Goal: Information Seeking & Learning: Learn about a topic

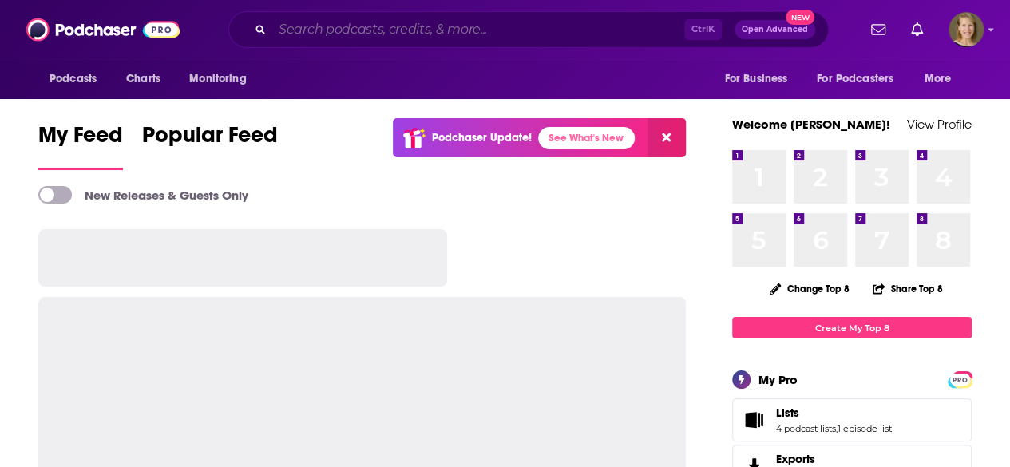
click at [302, 36] on input "Search podcasts, credits, & more..." at bounding box center [478, 30] width 412 height 26
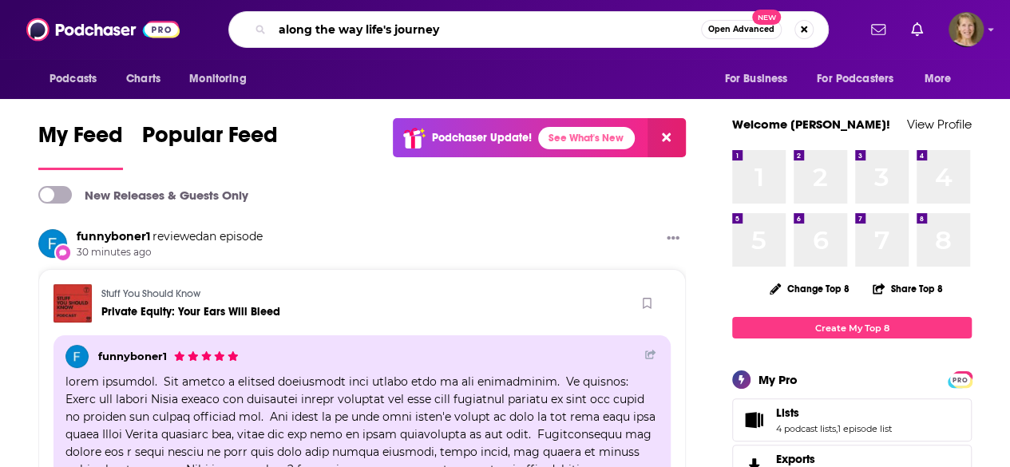
type input "along the way life's journey"
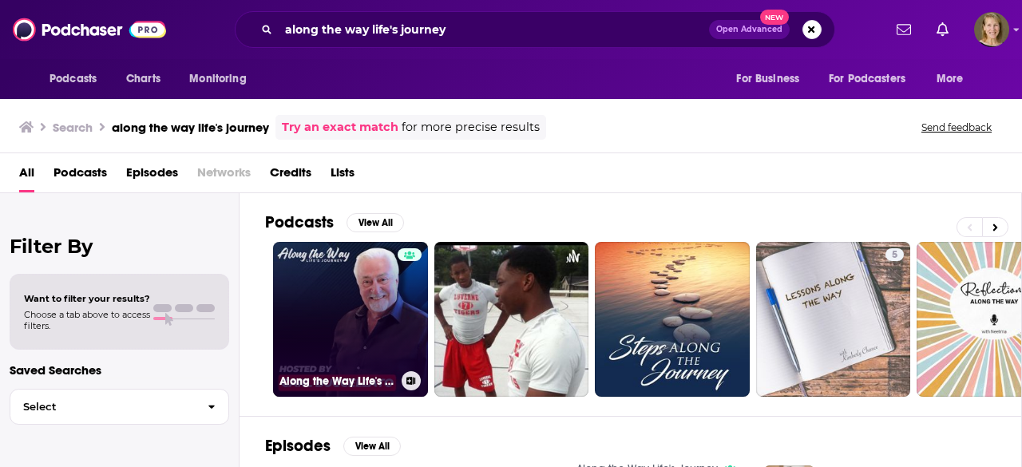
click at [355, 303] on link "Along the Way Life's Journey" at bounding box center [350, 319] width 155 height 155
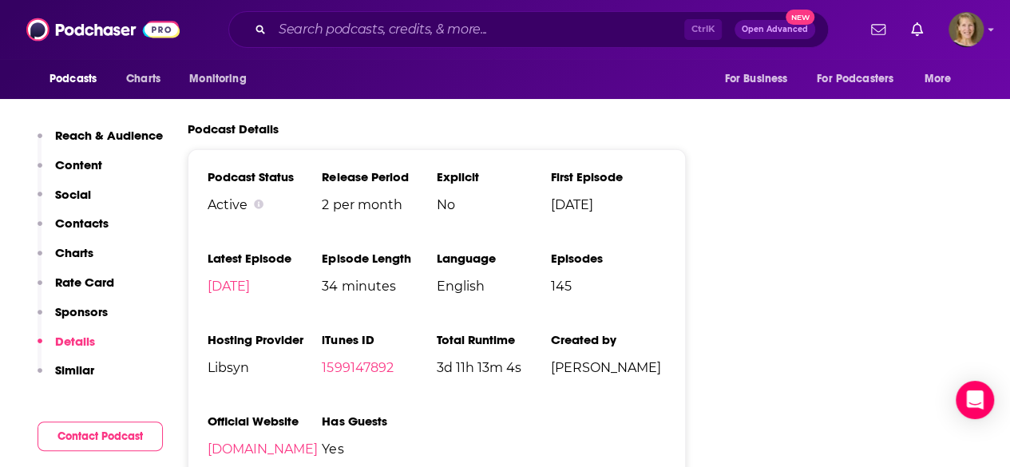
scroll to position [1964, 0]
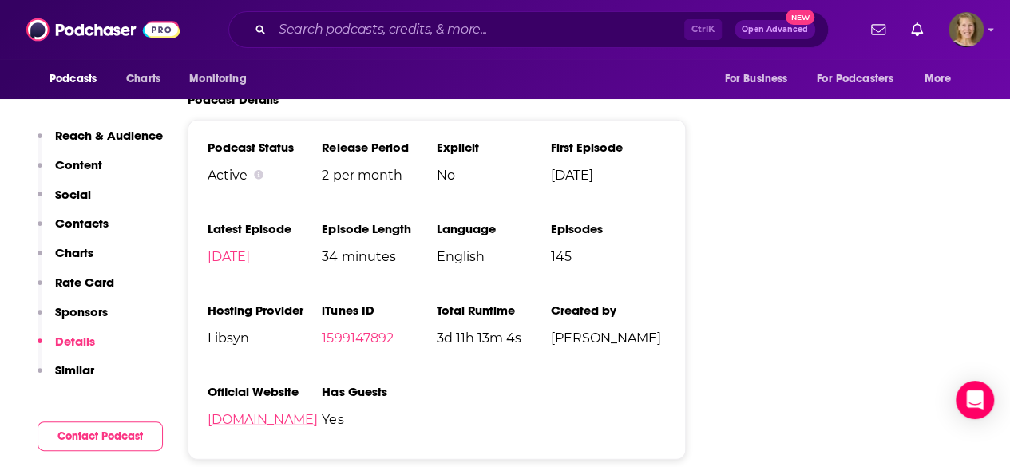
click at [296, 423] on link "[DOMAIN_NAME]" at bounding box center [263, 419] width 110 height 15
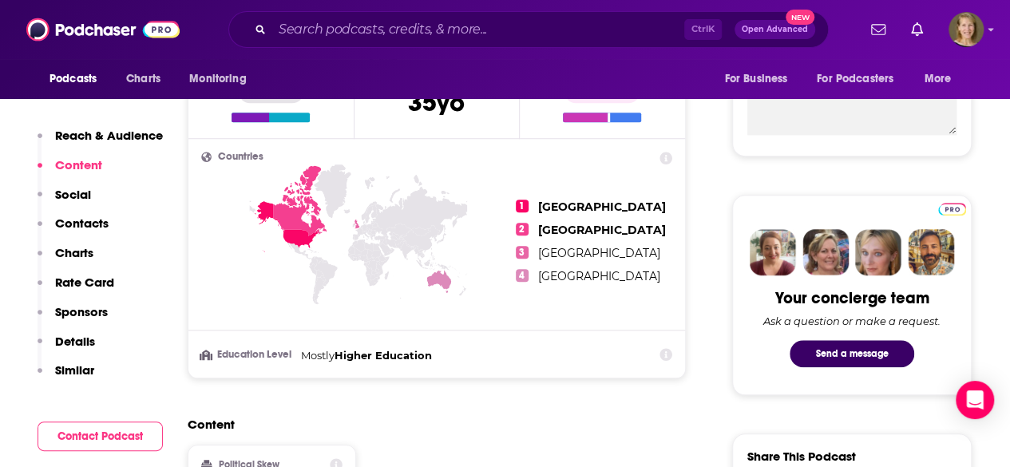
scroll to position [0, 0]
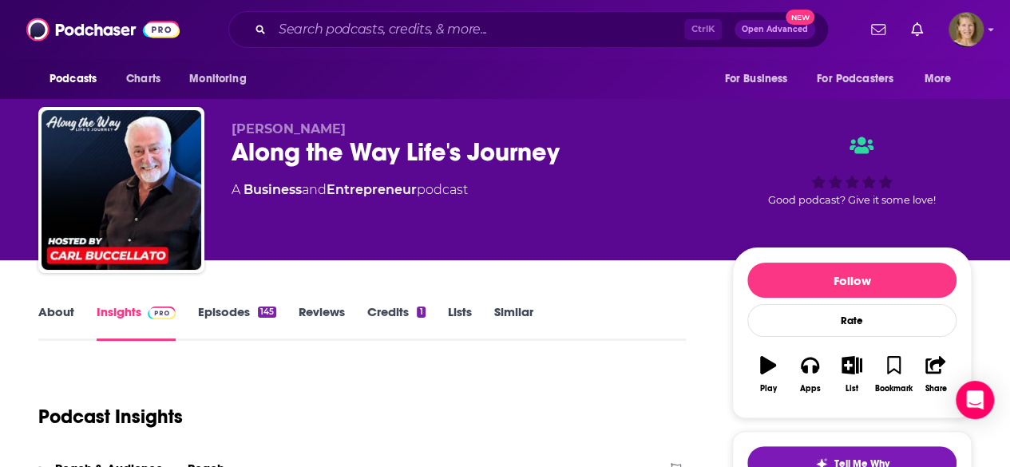
click at [999, 28] on div "Podcasts Charts Monitoring Ctrl K Open Advanced New For Business For Podcasters…" at bounding box center [505, 29] width 1010 height 59
click at [994, 27] on icon "Show profile menu" at bounding box center [991, 30] width 6 height 10
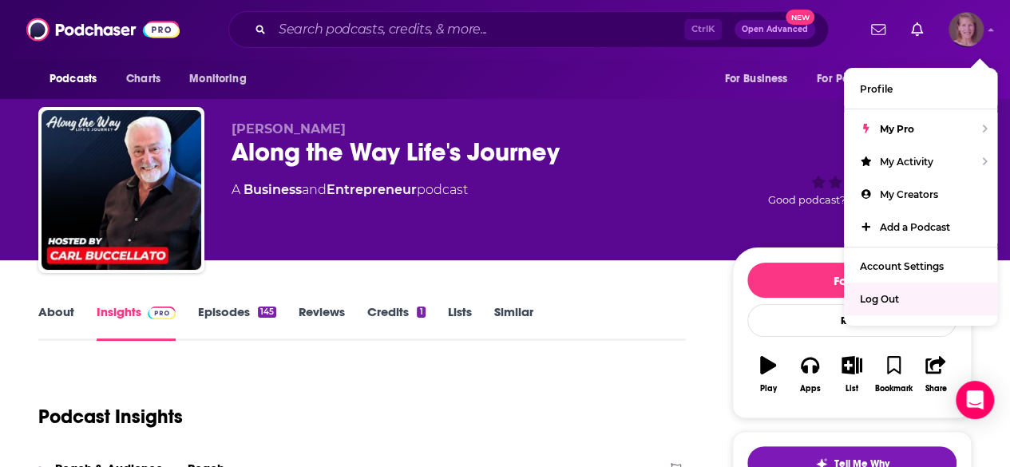
click at [887, 296] on span "Log Out" at bounding box center [879, 299] width 39 height 12
